Goal: Obtain resource: Download file/media

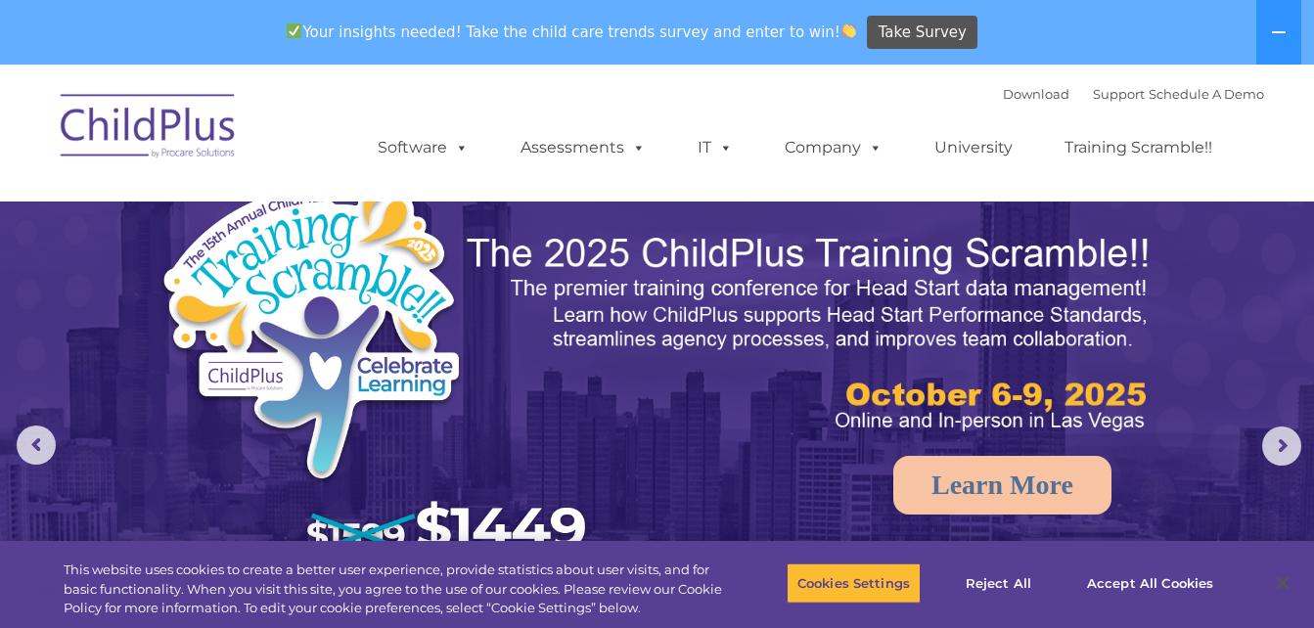
select select "MEDIUM"
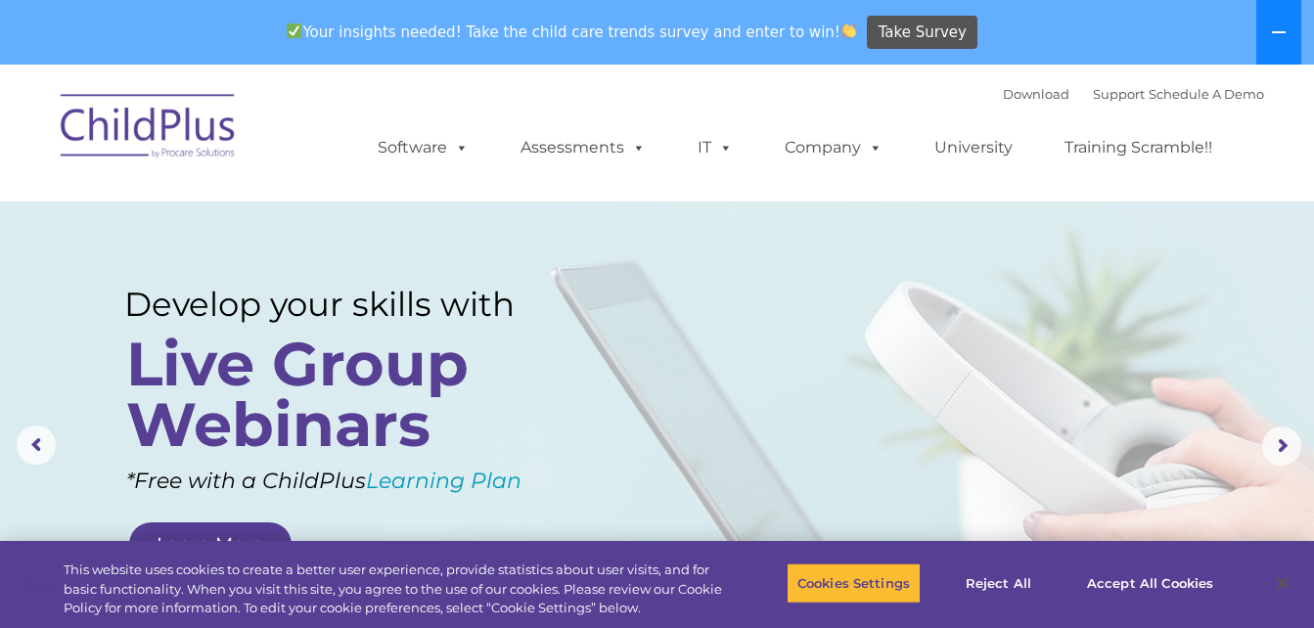
click at [1269, 30] on button at bounding box center [1278, 32] width 45 height 65
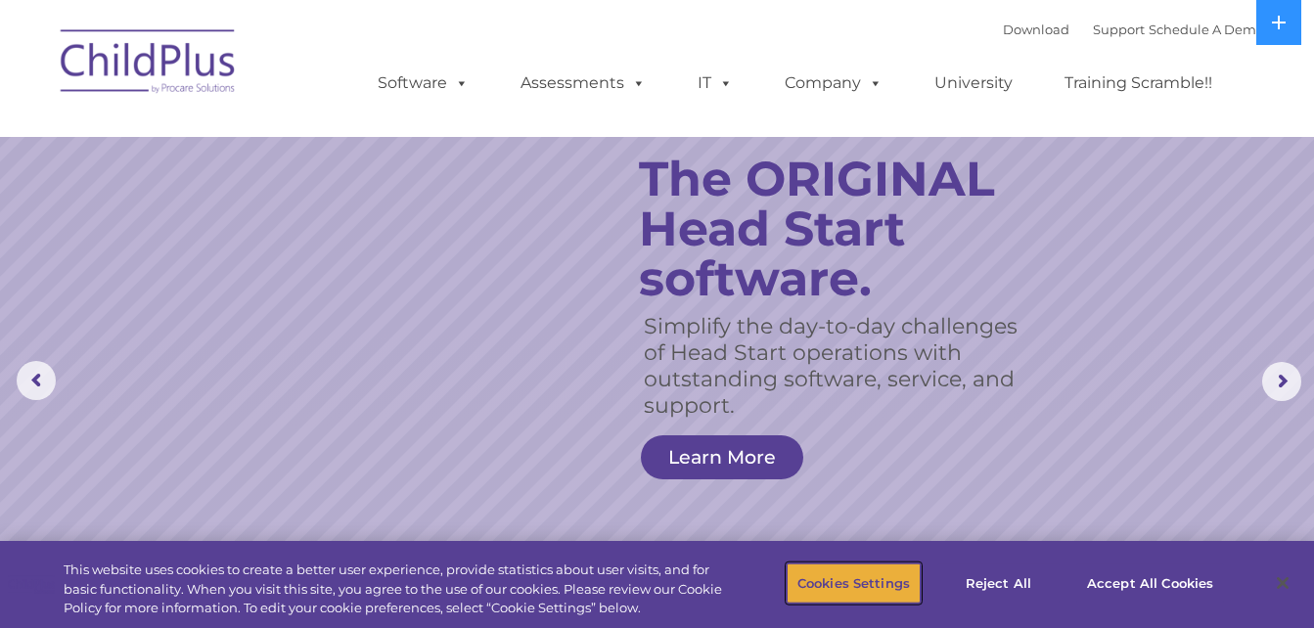
click at [895, 573] on button "Cookies Settings" at bounding box center [853, 582] width 134 height 41
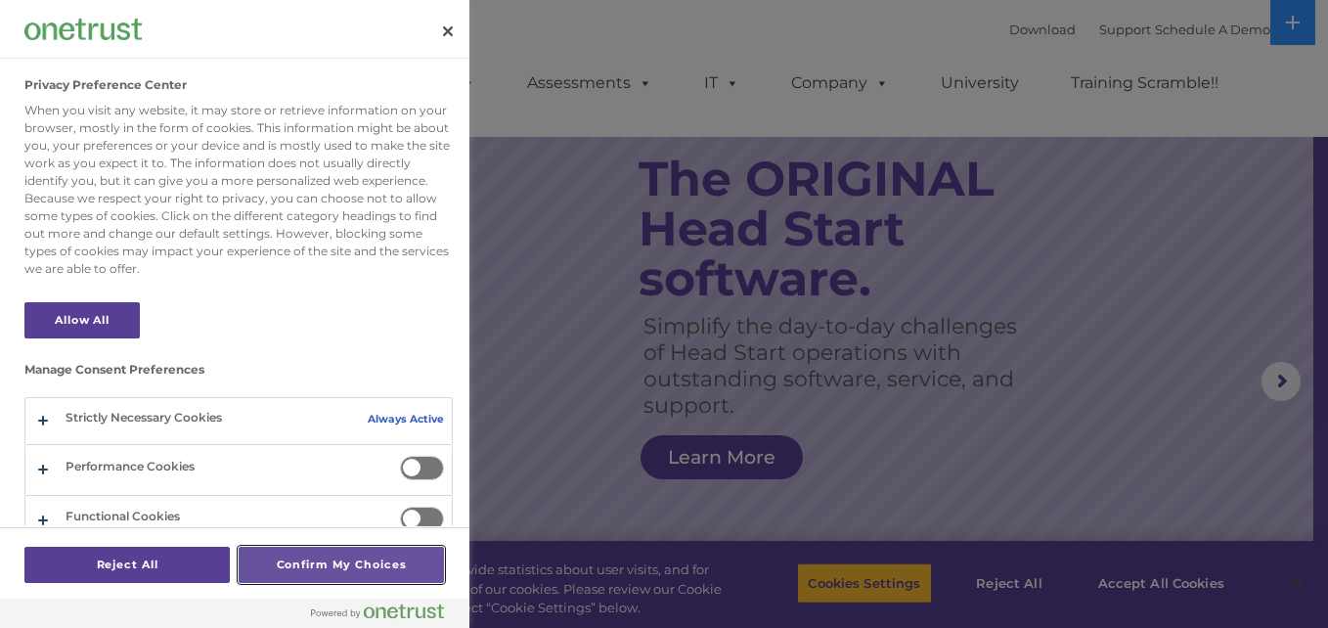
click at [335, 562] on button "Confirm My Choices" at bounding box center [341, 565] width 205 height 36
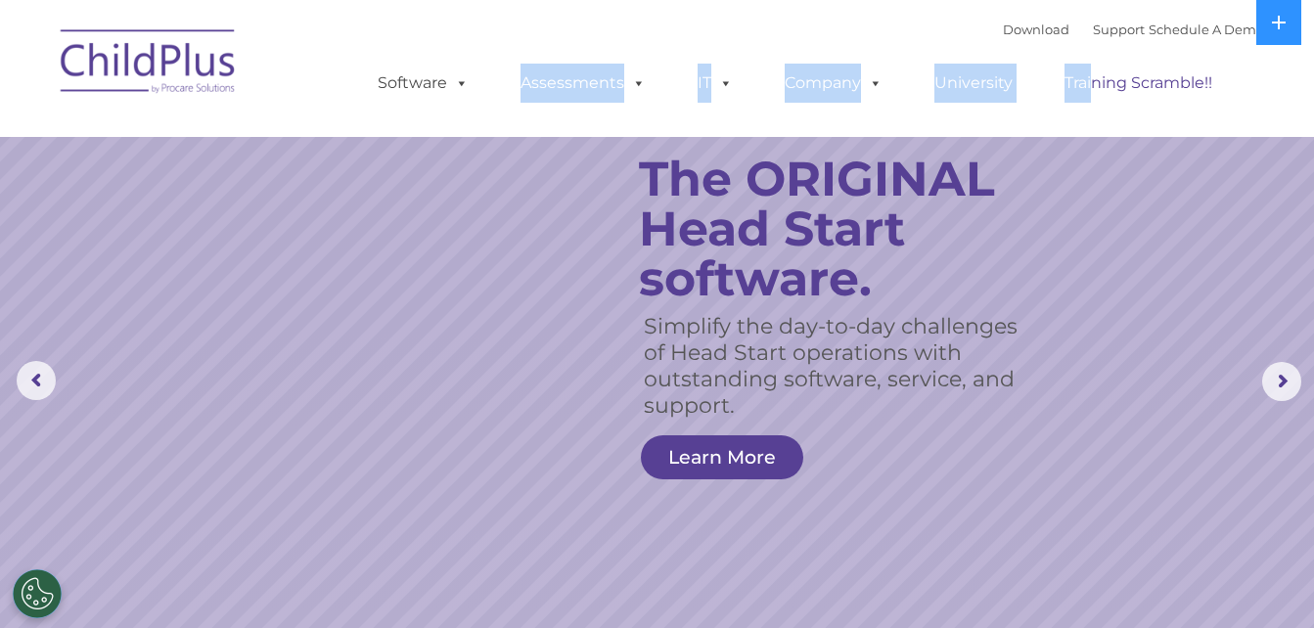
drag, startPoint x: 558, startPoint y: 47, endPoint x: 1120, endPoint y: 90, distance: 563.1
click at [1120, 90] on ul "Software ChildPlus: The original and most widely-used Head Start data managemen…" at bounding box center [800, 83] width 925 height 78
drag, startPoint x: 1120, startPoint y: 90, endPoint x: 1084, endPoint y: 295, distance: 208.6
click at [1084, 295] on rs-slide "Simplify the day-to-day challenges of Head Start operations with outstanding so…" at bounding box center [657, 381] width 1314 height 763
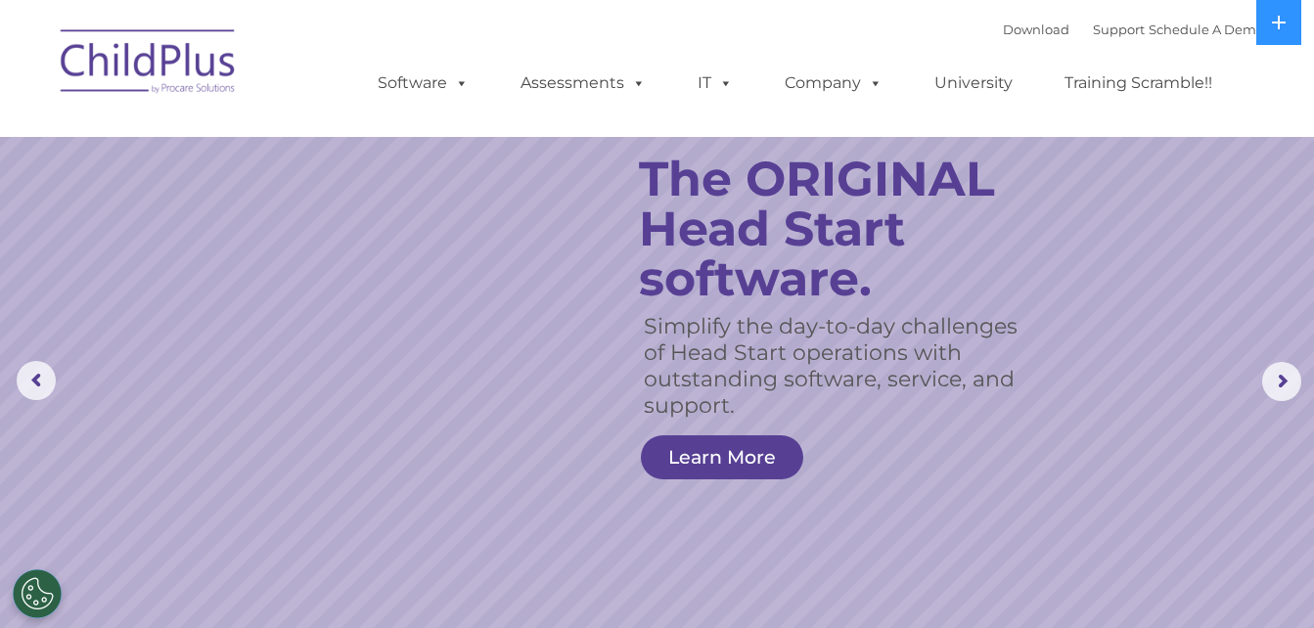
click at [1255, 117] on ul "Software ChildPlus: The original and most widely-used Head Start data managemen…" at bounding box center [800, 83] width 925 height 78
click at [201, 66] on img at bounding box center [149, 65] width 196 height 98
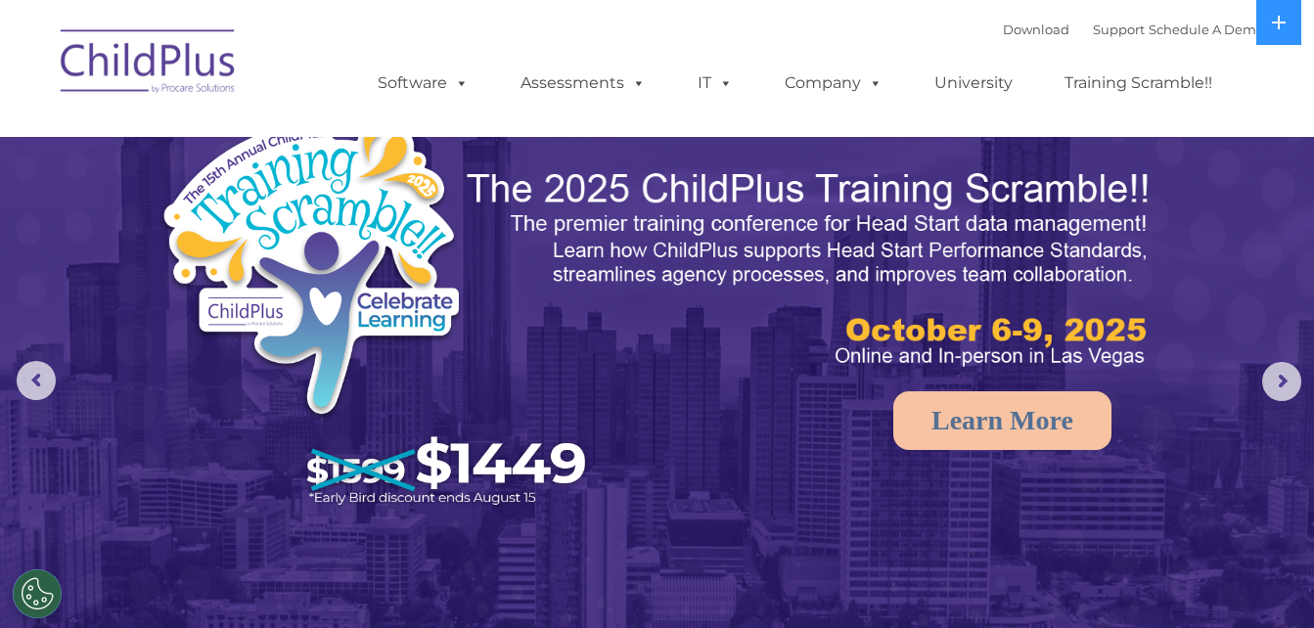
select select "MEDIUM"
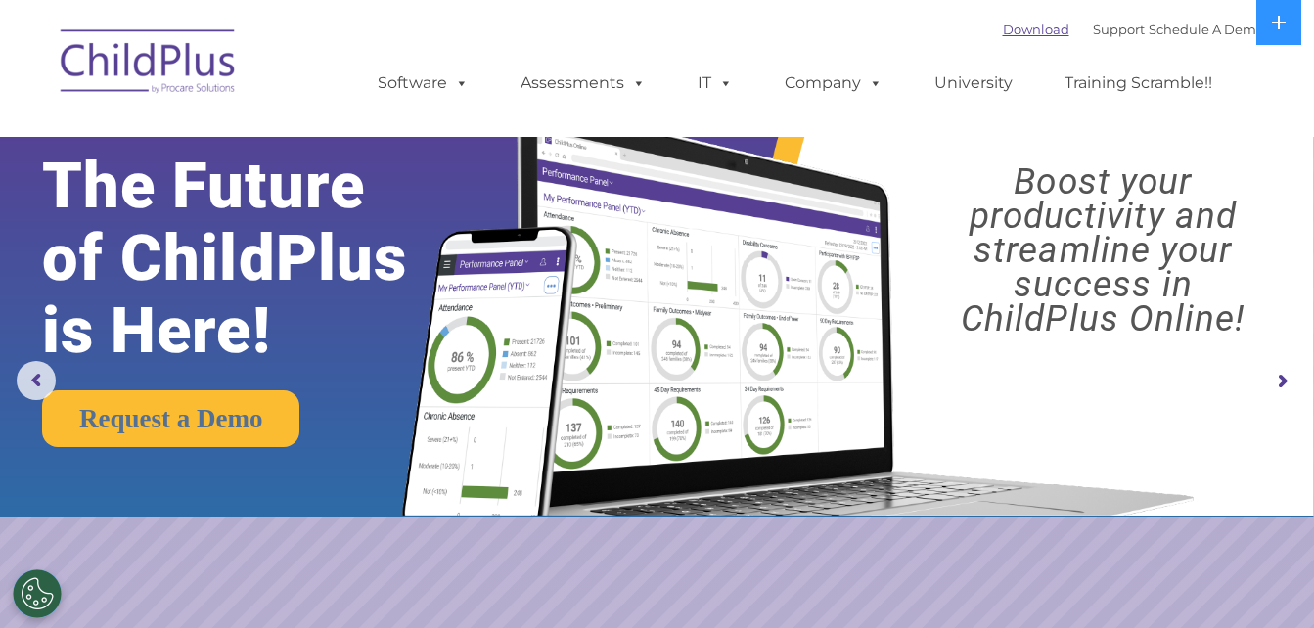
click at [1018, 28] on link "Download" at bounding box center [1036, 30] width 67 height 16
